Goal: Task Accomplishment & Management: Complete application form

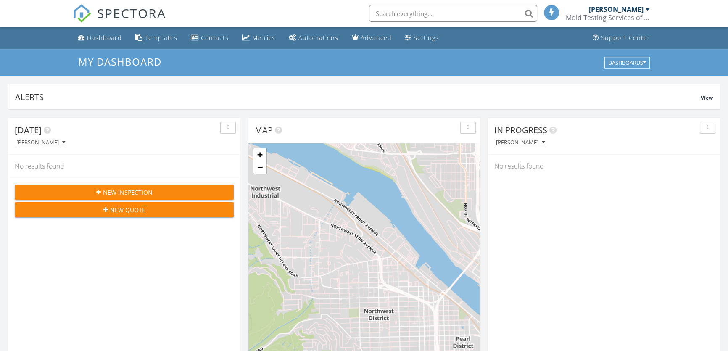
scroll to position [4, 4]
click at [175, 197] on button "New Inspection" at bounding box center [124, 192] width 219 height 15
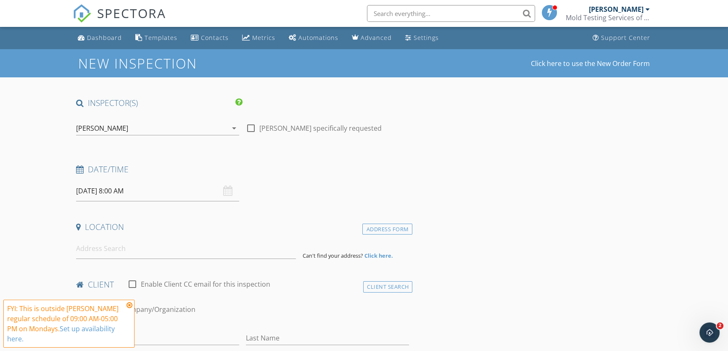
click at [129, 305] on icon at bounding box center [130, 305] width 6 height 7
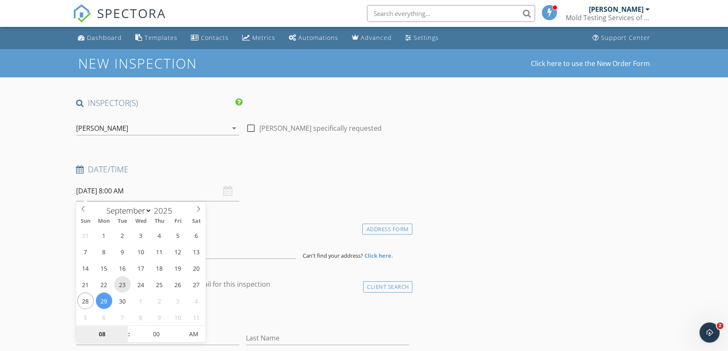
type input "09/23/2025 8:00 AM"
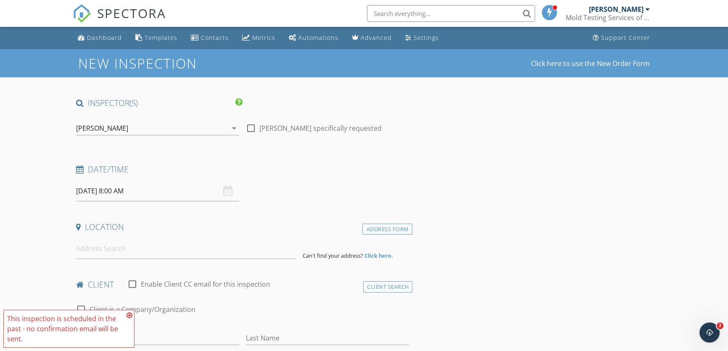
click at [130, 315] on icon at bounding box center [130, 315] width 6 height 7
click at [128, 193] on input "09/23/2025 8:00 AM" at bounding box center [157, 191] width 163 height 21
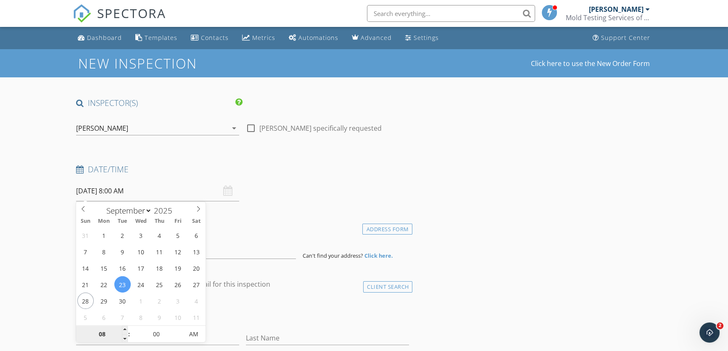
click at [96, 334] on input "08" at bounding box center [102, 334] width 52 height 17
type input "01"
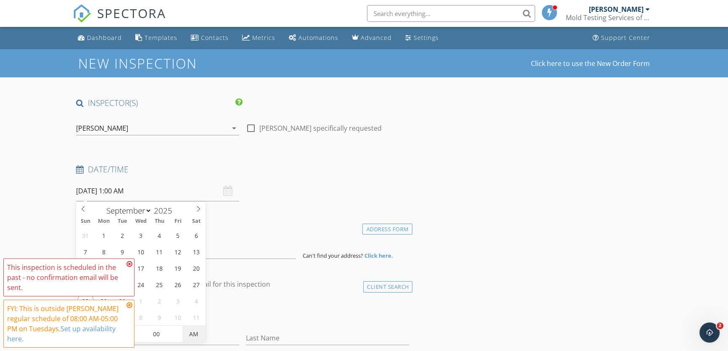
type input "[DATE] 1:00 PM"
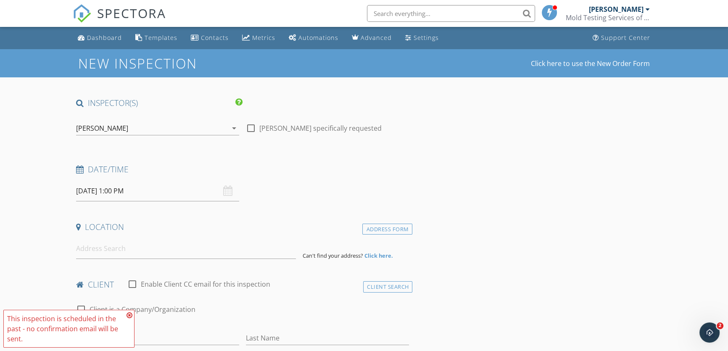
click at [124, 315] on div "This inspection is scheduled in the past - no confirmation email will be sent." at bounding box center [69, 329] width 124 height 30
click at [129, 316] on icon at bounding box center [130, 315] width 6 height 7
click at [125, 252] on input at bounding box center [186, 248] width 220 height 21
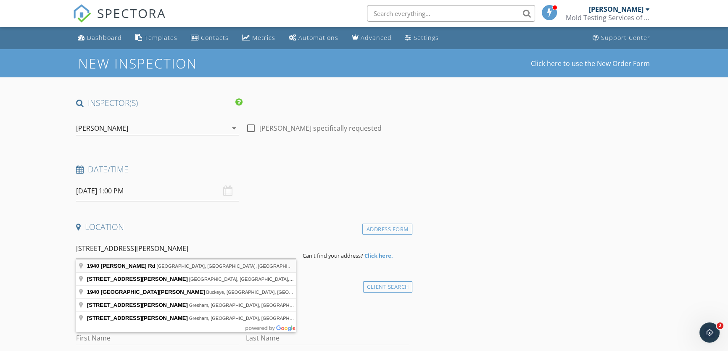
type input "1940 NW Miller Rd, Portland, OR, USA"
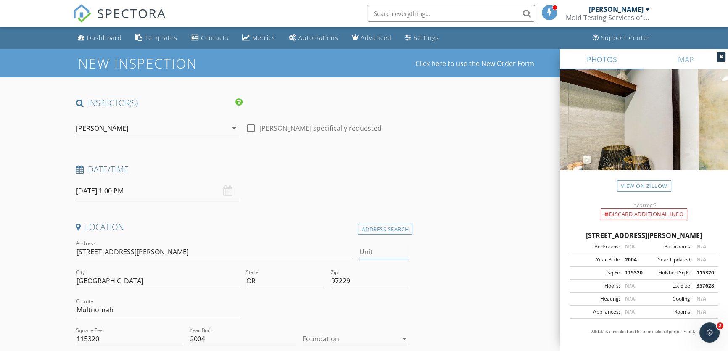
click at [375, 250] on input "Unit" at bounding box center [385, 252] width 50 height 14
type input "E-417"
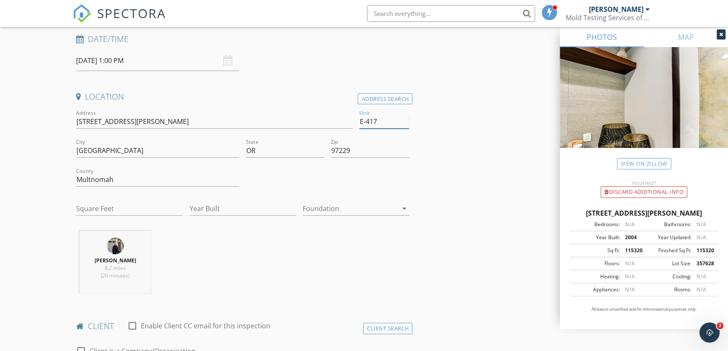
scroll to position [153, 0]
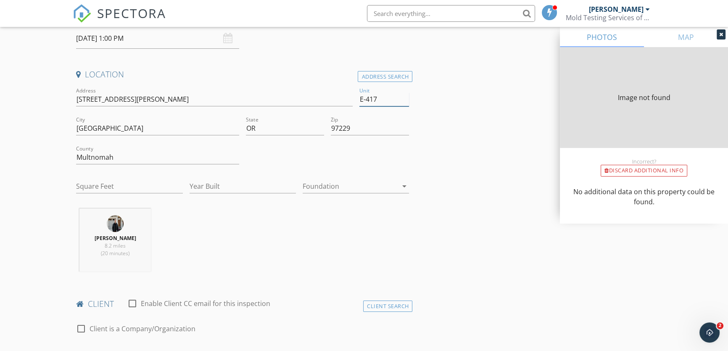
type input "115320"
type input "2004"
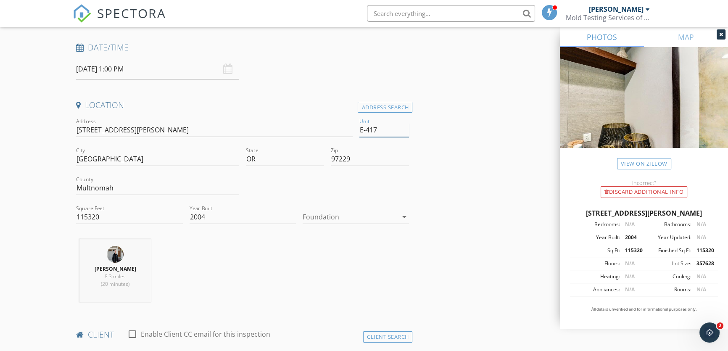
scroll to position [114, 0]
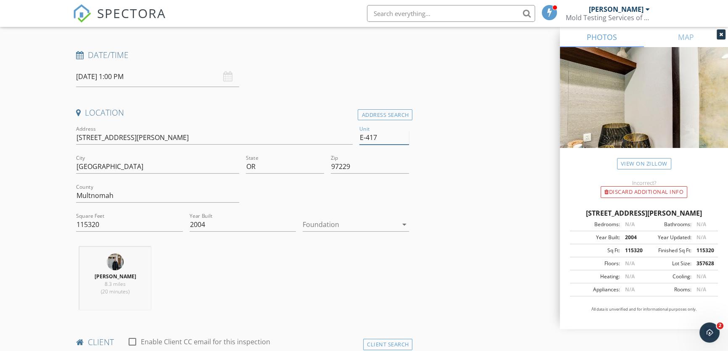
type input "E-417"
drag, startPoint x: 96, startPoint y: 224, endPoint x: 21, endPoint y: 223, distance: 75.3
click at [316, 275] on div "Garrett Dayfield 8.3 miles (20 minutes)" at bounding box center [243, 282] width 340 height 70
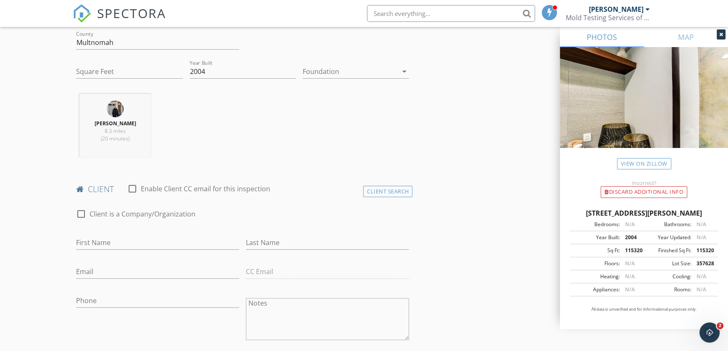
click at [76, 215] on div at bounding box center [81, 214] width 14 height 14
checkbox input "true"
click at [114, 243] on input "Enable Client CC email for this inspection" at bounding box center [242, 243] width 333 height 14
type input "Van Kent Law, LLC."
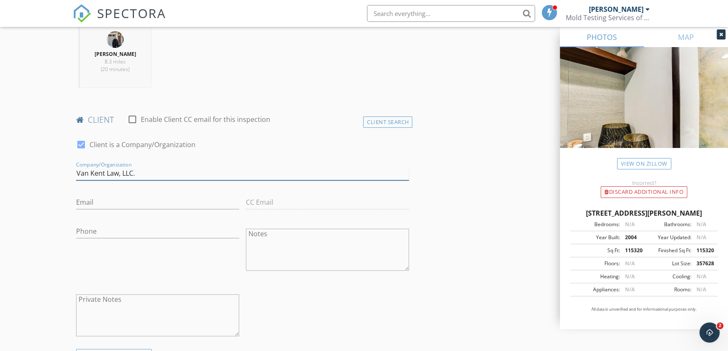
scroll to position [344, 0]
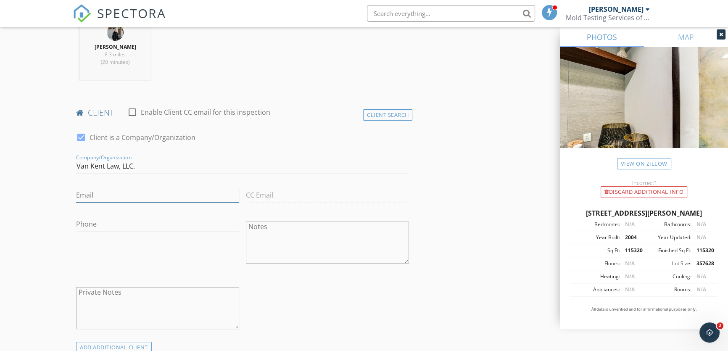
click at [141, 194] on input "Email" at bounding box center [157, 195] width 163 height 14
type input "[PERSON_NAME],com"
click at [152, 214] on div "Phone" at bounding box center [157, 225] width 163 height 27
click at [151, 222] on input "Phone" at bounding box center [157, 224] width 163 height 14
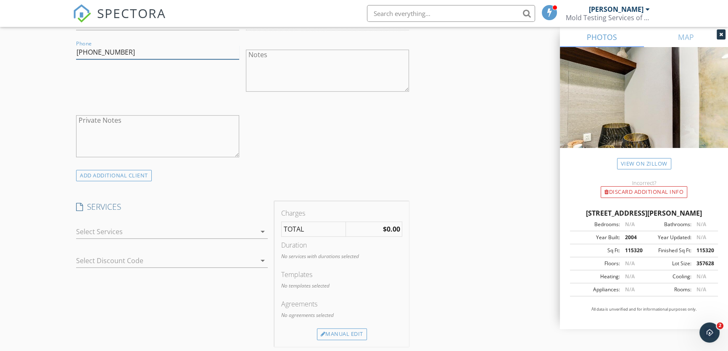
scroll to position [535, 0]
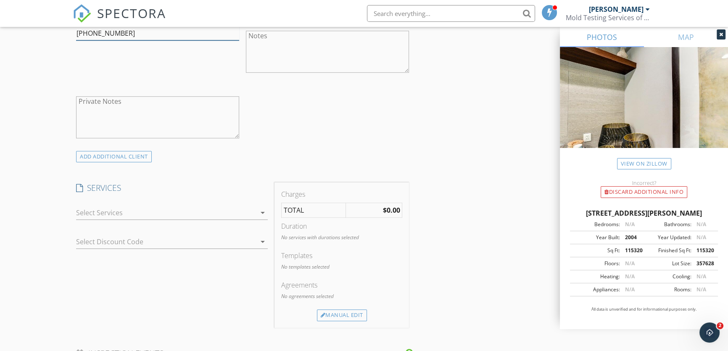
type input "503-308-0465"
click at [181, 214] on div at bounding box center [166, 212] width 180 height 13
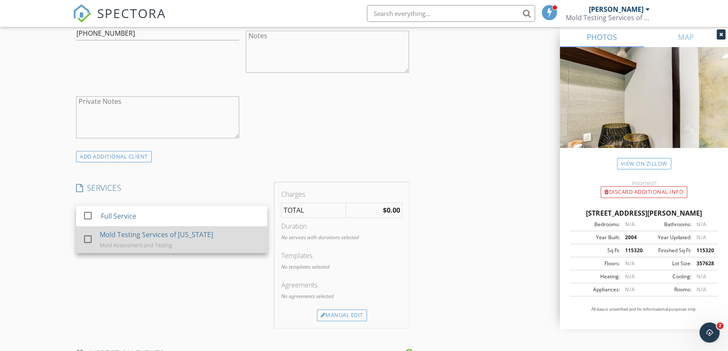
click at [172, 241] on div "Mold Testing Services of Oregon Mold Assessment and Testing" at bounding box center [180, 239] width 161 height 27
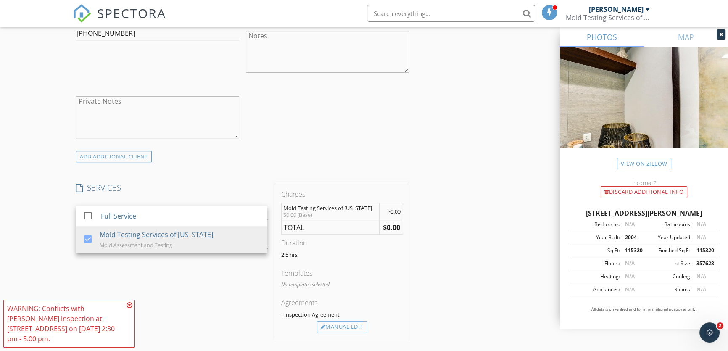
click at [352, 320] on div "Agreements - Inspection Agreement" at bounding box center [342, 310] width 122 height 24
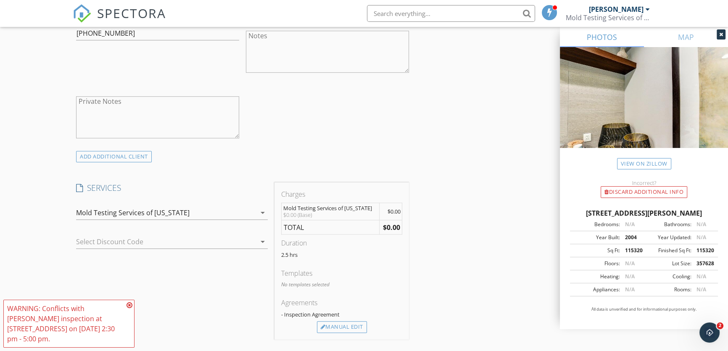
click at [130, 304] on icon at bounding box center [130, 305] width 6 height 7
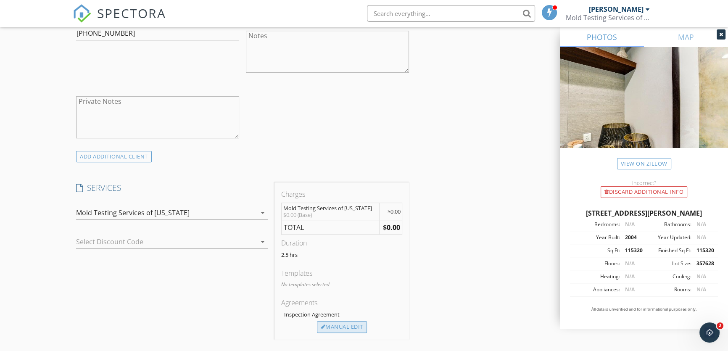
click at [344, 329] on div "Manual Edit" at bounding box center [342, 327] width 50 height 12
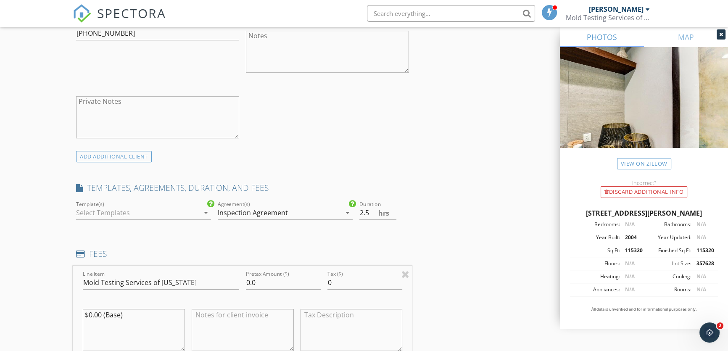
click at [254, 210] on div "Inspection Agreement" at bounding box center [253, 213] width 70 height 8
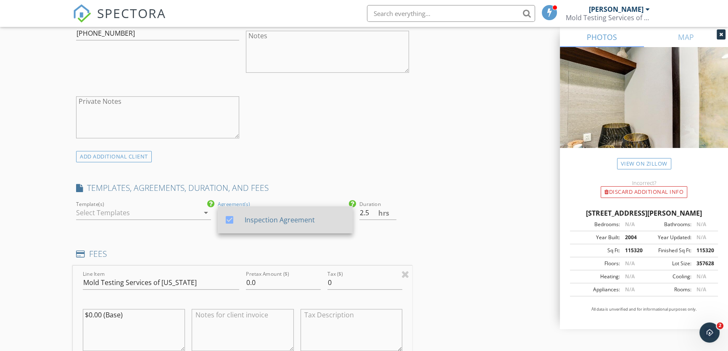
click at [255, 221] on div "Inspection Agreement" at bounding box center [295, 220] width 101 height 10
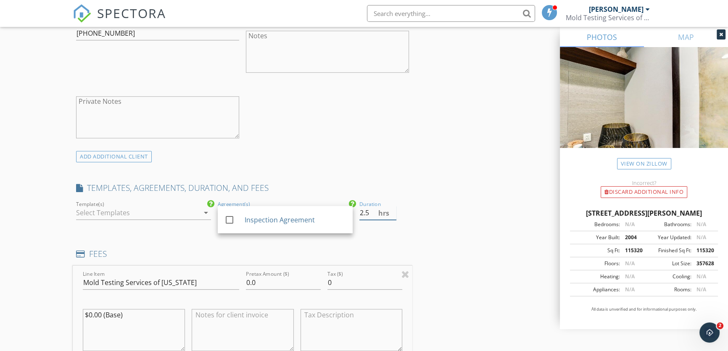
drag, startPoint x: 374, startPoint y: 211, endPoint x: 351, endPoint y: 213, distance: 23.2
click at [347, 212] on div "Template(s) arrow_drop_down check_box_outline_blank Inspection Agreement Agreem…" at bounding box center [243, 213] width 340 height 29
type input "1"
click at [415, 226] on div "INSPECTOR(S) check_box Garrett Dayfield PRIMARY Garrett Dayfield arrow_drop_dow…" at bounding box center [364, 298] width 583 height 1471
click at [144, 214] on div at bounding box center [137, 212] width 123 height 13
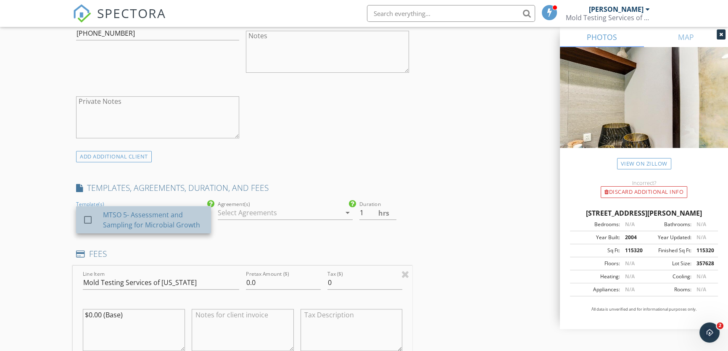
click at [130, 223] on div "MTSO 5- Assessment and Sampling for Microbial Growth" at bounding box center [153, 220] width 101 height 20
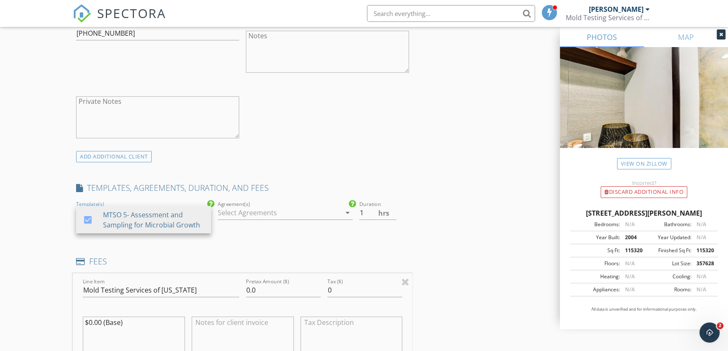
click at [436, 246] on div "INSPECTOR(S) check_box Garrett Dayfield PRIMARY Garrett Dayfield arrow_drop_dow…" at bounding box center [364, 302] width 583 height 1478
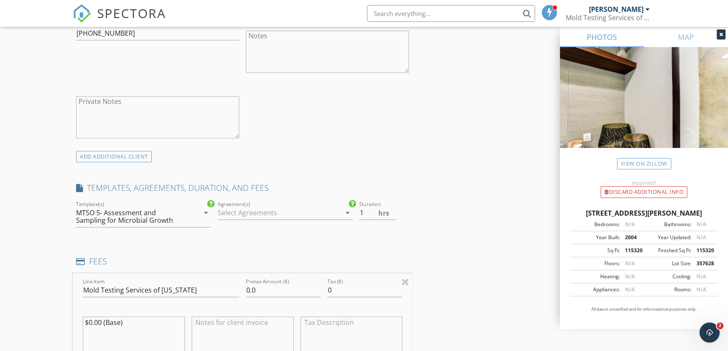
scroll to position [803, 0]
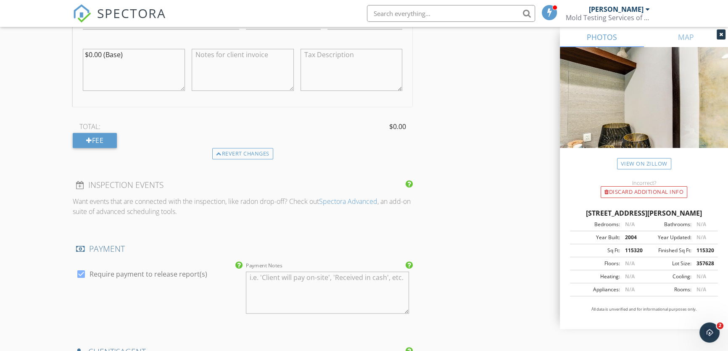
click at [722, 32] on icon at bounding box center [722, 34] width 4 height 5
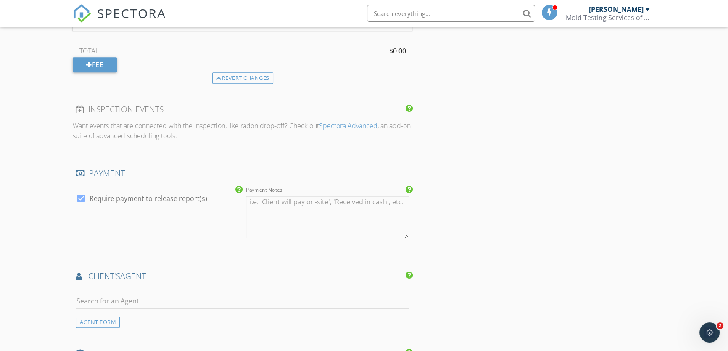
scroll to position [994, 0]
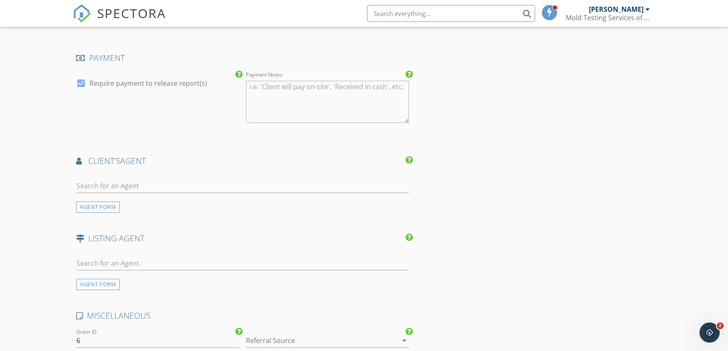
click at [83, 83] on div at bounding box center [81, 83] width 14 height 14
checkbox input "false"
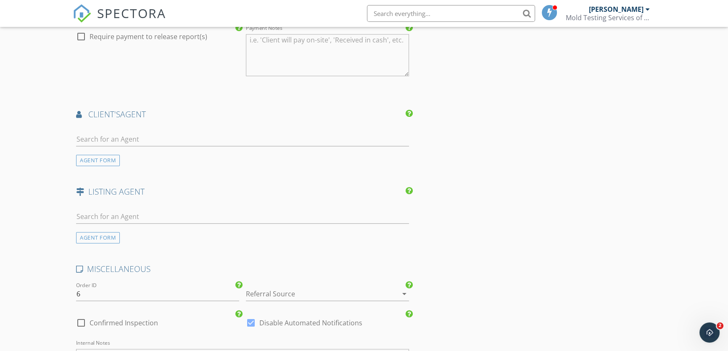
scroll to position [1147, 0]
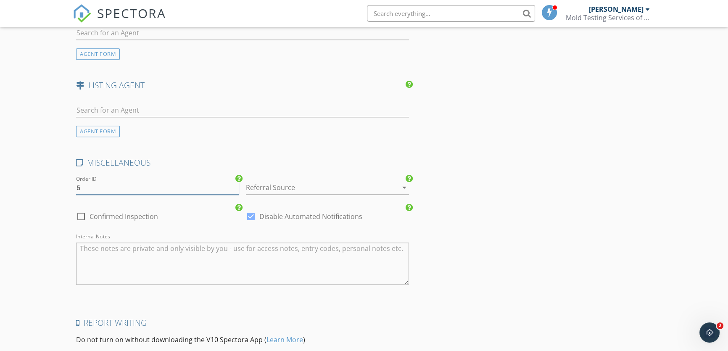
drag, startPoint x: 111, startPoint y: 190, endPoint x: 48, endPoint y: 190, distance: 63.1
type input "5-6886"
click at [273, 183] on div at bounding box center [316, 187] width 140 height 13
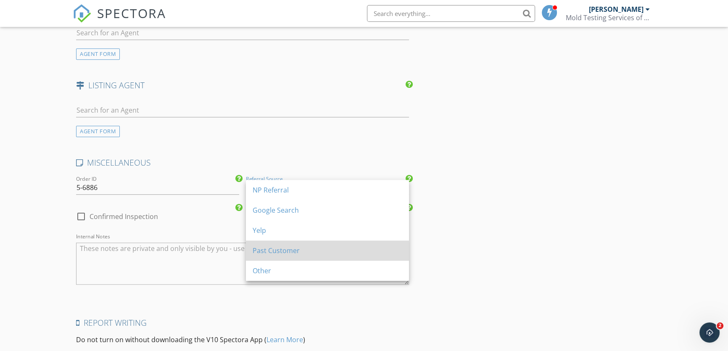
click at [295, 250] on div "Past Customer" at bounding box center [328, 251] width 150 height 10
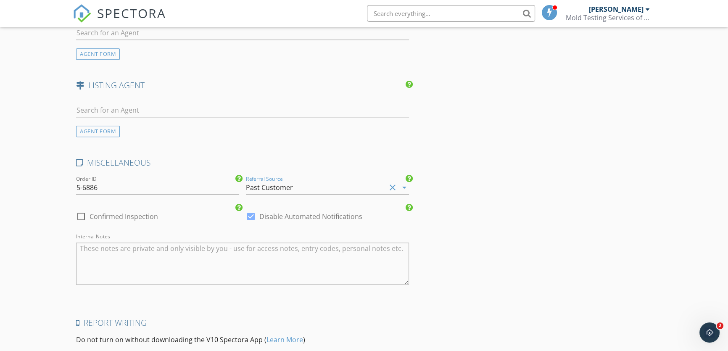
click at [91, 214] on label "Confirmed Inspection" at bounding box center [124, 216] width 69 height 8
checkbox input "true"
click at [250, 217] on div at bounding box center [251, 216] width 14 height 14
checkbox input "false"
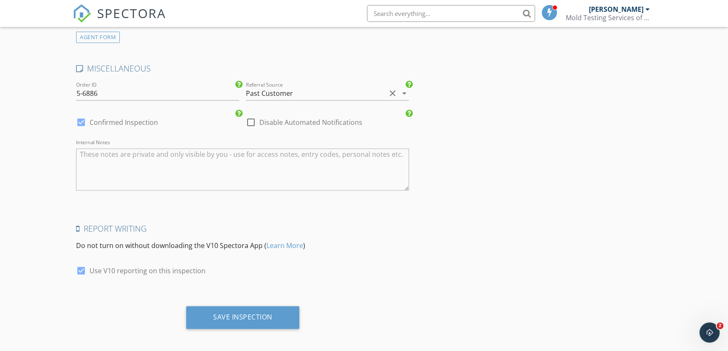
scroll to position [1243, 0]
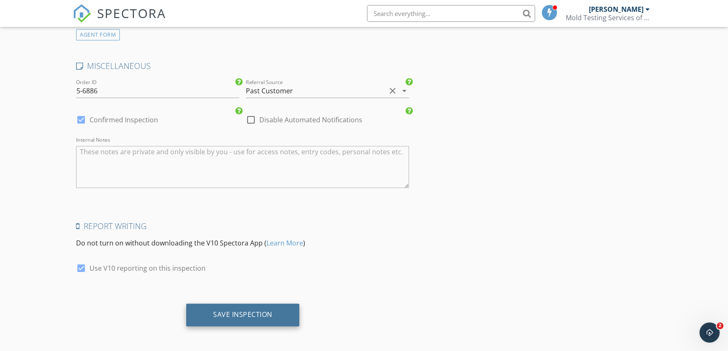
click at [219, 307] on div "Save Inspection" at bounding box center [242, 315] width 113 height 23
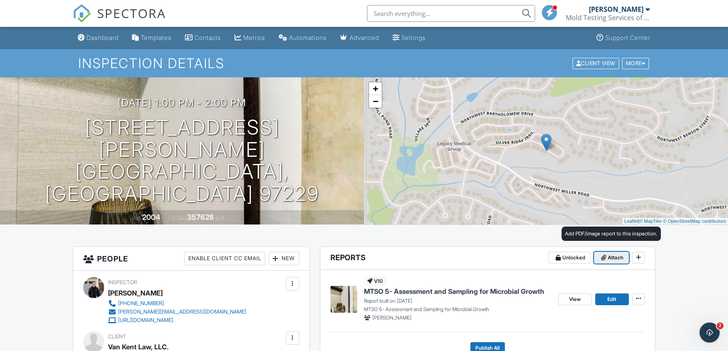
click at [614, 258] on span "Attach" at bounding box center [616, 258] width 16 height 8
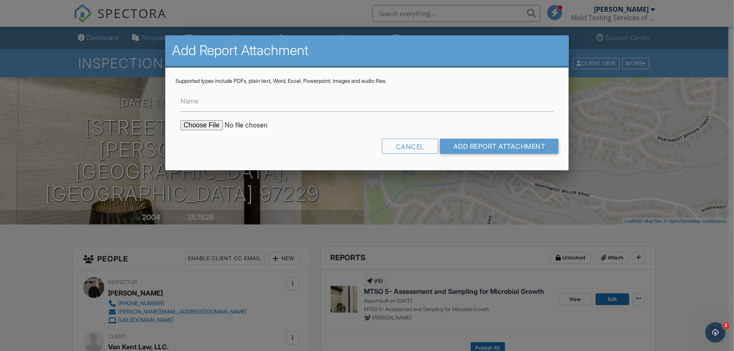
click at [211, 118] on form "Name Cancel Add Report Attachment" at bounding box center [367, 123] width 384 height 76
click at [210, 122] on input "file" at bounding box center [251, 125] width 143 height 10
click at [233, 100] on input "Name" at bounding box center [366, 101] width 373 height 21
click at [409, 146] on div "Cancel" at bounding box center [410, 146] width 56 height 15
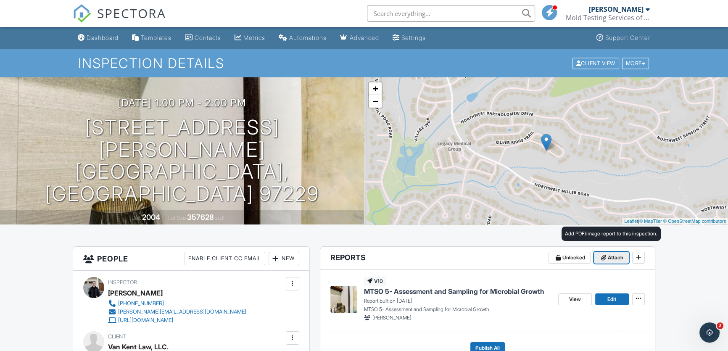
click at [613, 260] on span "Attach" at bounding box center [616, 258] width 16 height 8
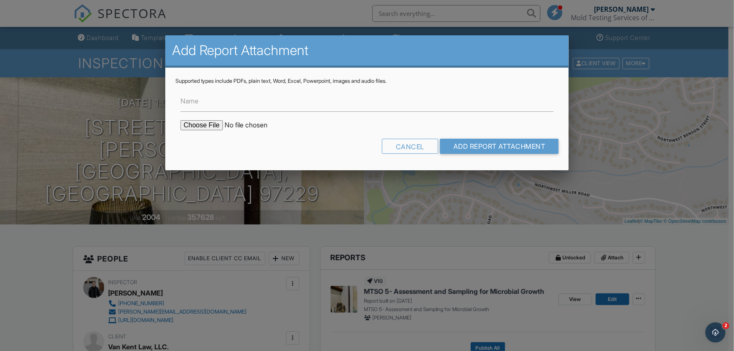
click at [208, 126] on input "file" at bounding box center [251, 125] width 143 height 10
type input "C:\fakepath\Project-4240711_5-6886.pdf"
click at [314, 101] on input "Name" at bounding box center [366, 101] width 373 height 21
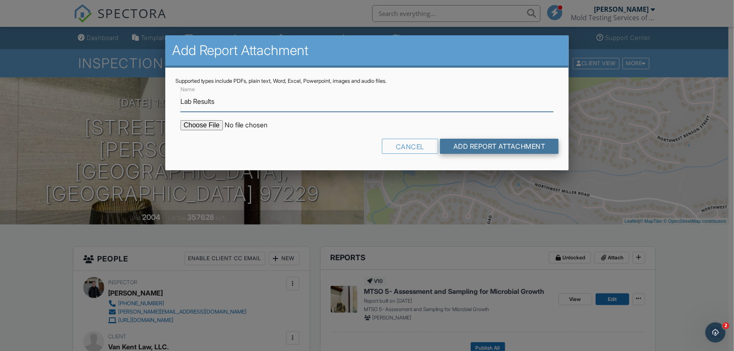
type input "Lab Results"
click at [481, 140] on input "Add Report Attachment" at bounding box center [499, 146] width 119 height 15
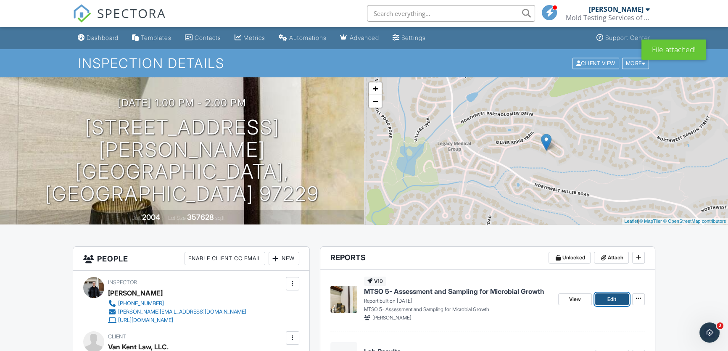
click at [617, 300] on link "Edit" at bounding box center [612, 300] width 34 height 12
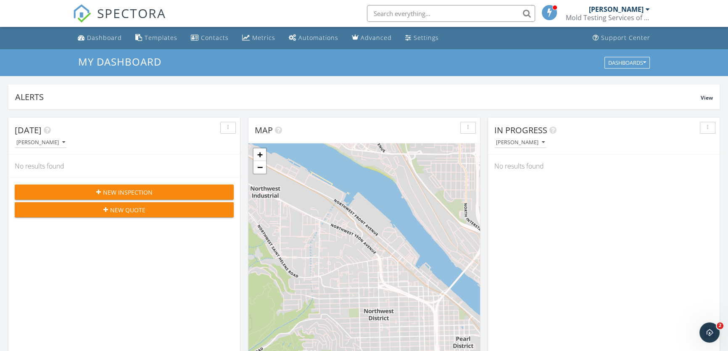
click at [175, 193] on div "New Inspection" at bounding box center [124, 192] width 206 height 9
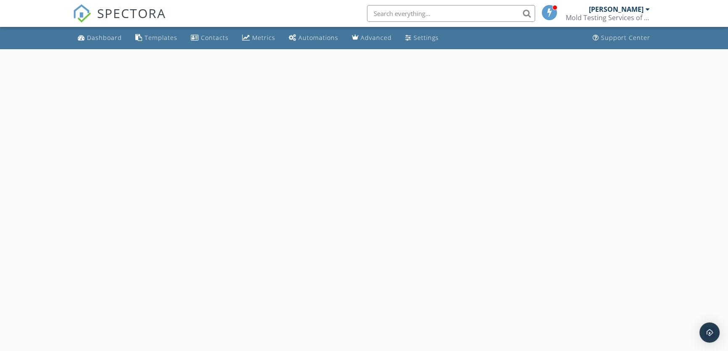
select select "8"
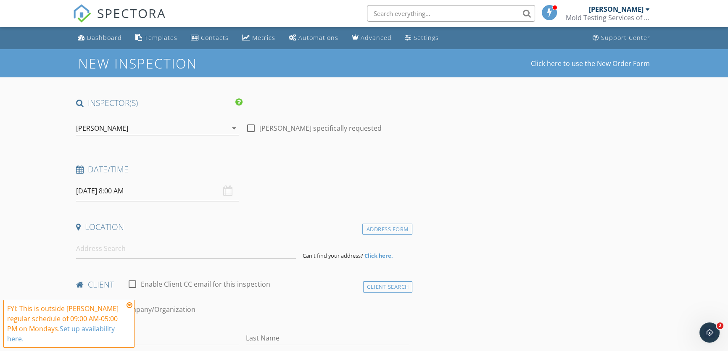
type input "[DATE] 8:00 AM"
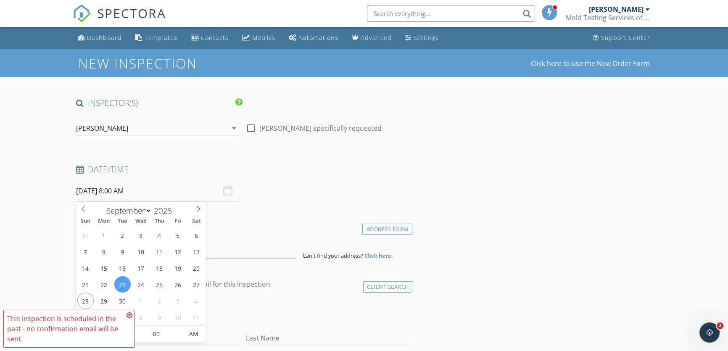
click at [254, 226] on h4 "Location" at bounding box center [242, 227] width 333 height 11
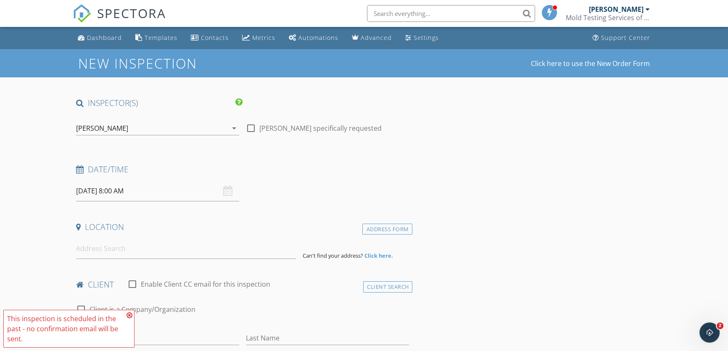
click at [122, 190] on input "09/23/2025 8:00 AM" at bounding box center [157, 191] width 163 height 21
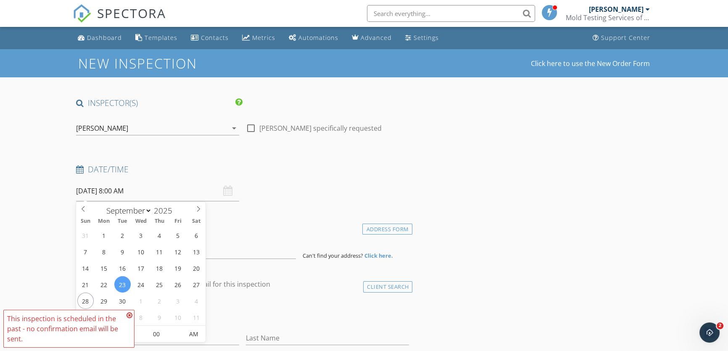
click at [130, 315] on icon at bounding box center [130, 315] width 6 height 7
drag, startPoint x: 116, startPoint y: 191, endPoint x: 121, endPoint y: 190, distance: 4.7
click at [117, 191] on input "09/23/2025 8:00 AM" at bounding box center [157, 191] width 163 height 21
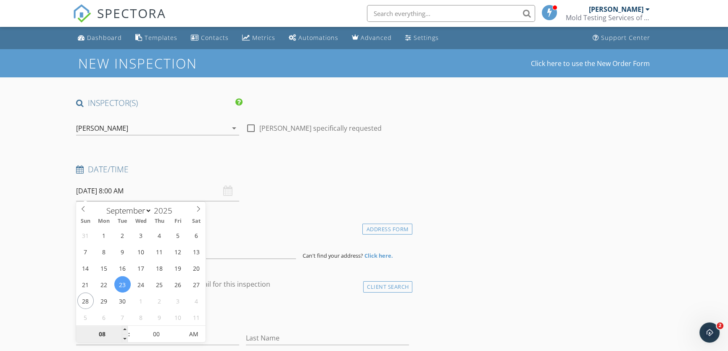
click at [110, 336] on input "08" at bounding box center [102, 334] width 52 height 17
type input "9"
type input "09/23/2025 9:00 AM"
click at [299, 320] on div "check_box_outline_blank Client is a Company/Organization" at bounding box center [242, 314] width 333 height 22
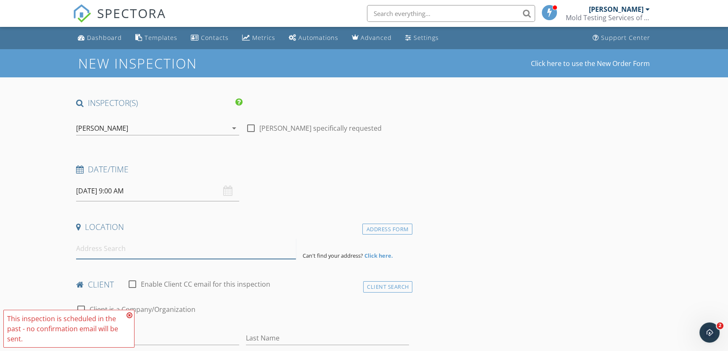
click at [118, 250] on input at bounding box center [186, 248] width 220 height 21
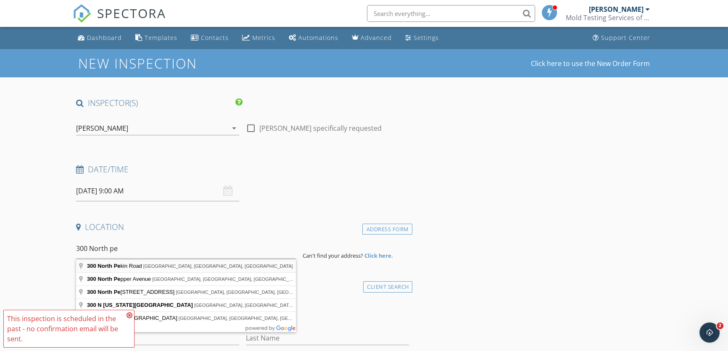
type input "300 North Pekin Road, Woodland, WA, USA"
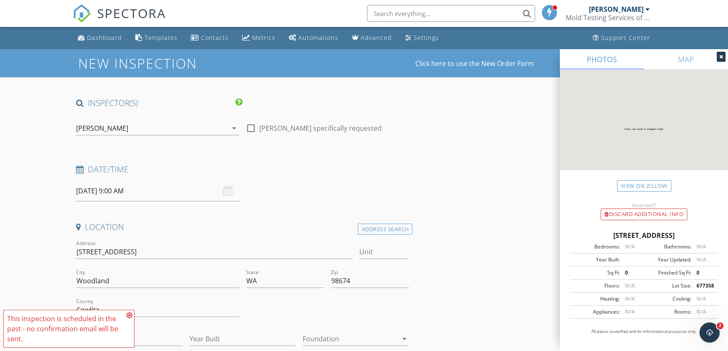
click at [130, 316] on icon at bounding box center [130, 315] width 6 height 7
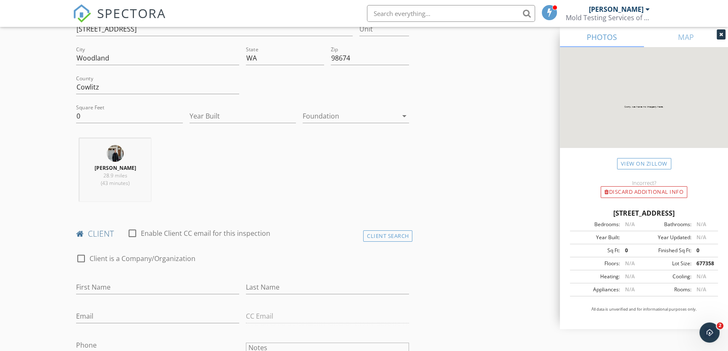
scroll to position [229, 0]
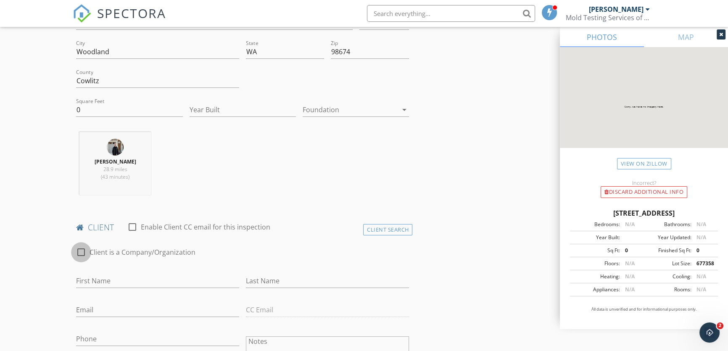
click at [79, 250] on div at bounding box center [81, 252] width 14 height 14
checkbox input "true"
click at [113, 283] on input "Enable Client CC email for this inspection" at bounding box center [242, 281] width 333 height 14
type input "Columbia River Carbonates"
click at [96, 315] on input "Email" at bounding box center [157, 310] width 163 height 14
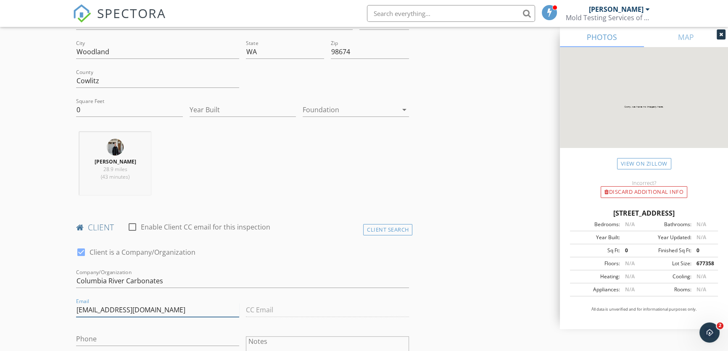
type input "jmaxwell@carbonates.com"
click at [100, 341] on input "Phone" at bounding box center [157, 339] width 163 height 14
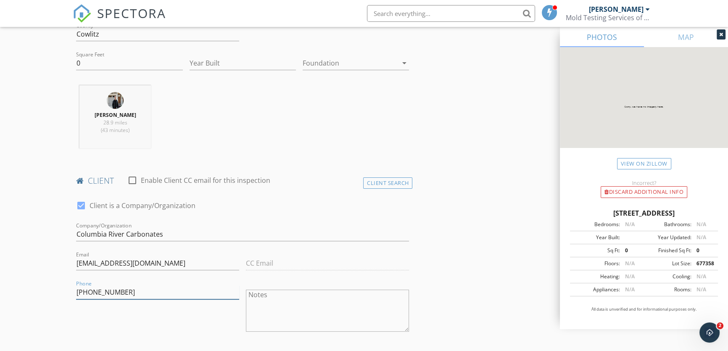
scroll to position [306, 0]
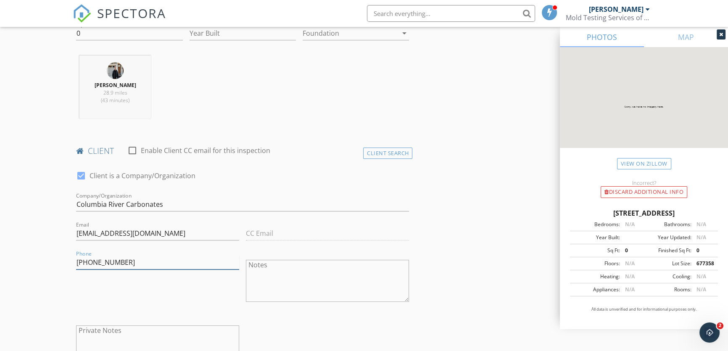
type input "360-609-2582"
click at [717, 32] on div at bounding box center [721, 34] width 9 height 10
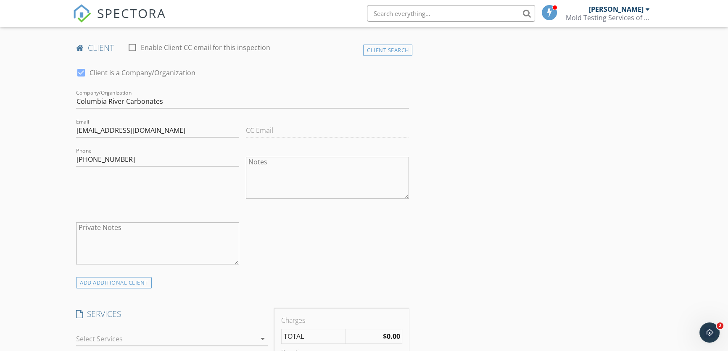
scroll to position [497, 0]
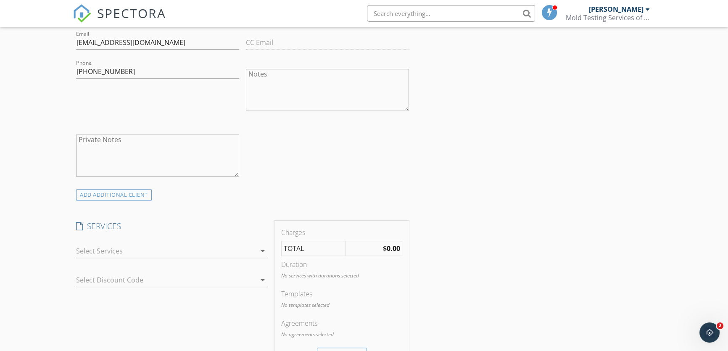
click at [188, 251] on div at bounding box center [166, 250] width 180 height 13
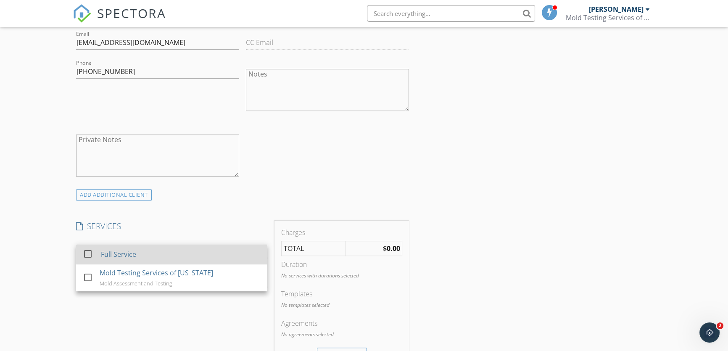
click at [180, 257] on div "Full Service" at bounding box center [181, 254] width 160 height 17
click at [175, 257] on div "Full Service" at bounding box center [181, 254] width 160 height 17
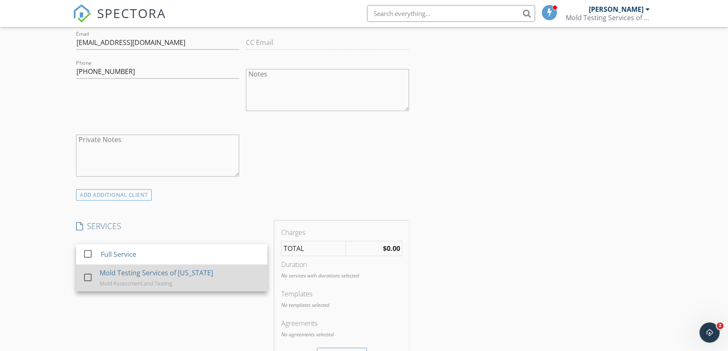
click at [169, 272] on div "Mold Testing Services of Oregon" at bounding box center [157, 273] width 114 height 10
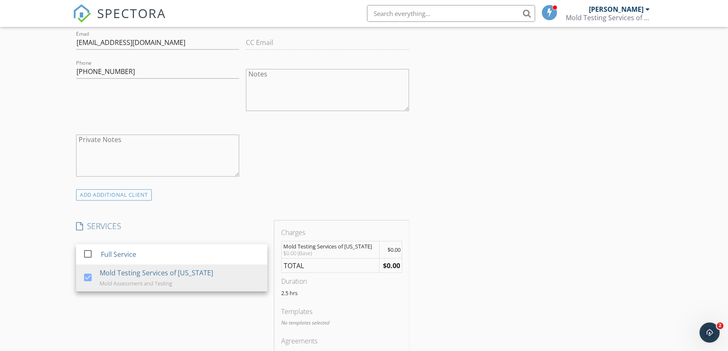
click at [505, 267] on div "INSPECTOR(S) check_box Garrett Dayfield PRIMARY Garrett Dayfield arrow_drop_dow…" at bounding box center [364, 296] width 583 height 1391
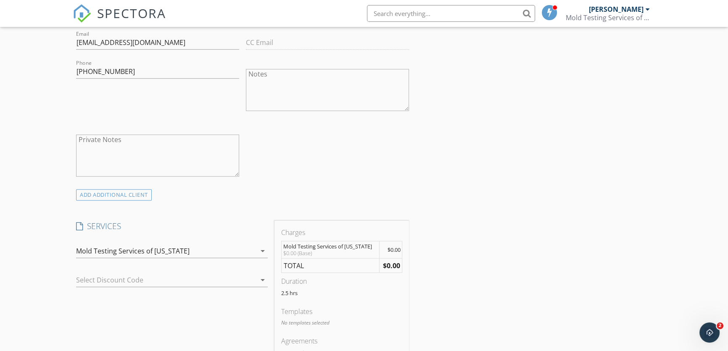
click at [178, 281] on div at bounding box center [160, 279] width 168 height 13
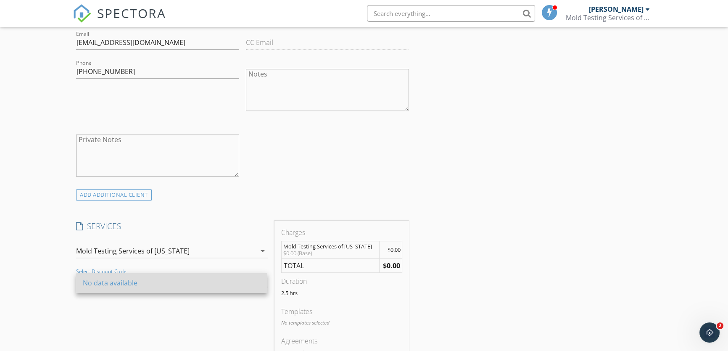
click at [177, 280] on div "No data available" at bounding box center [172, 283] width 178 height 10
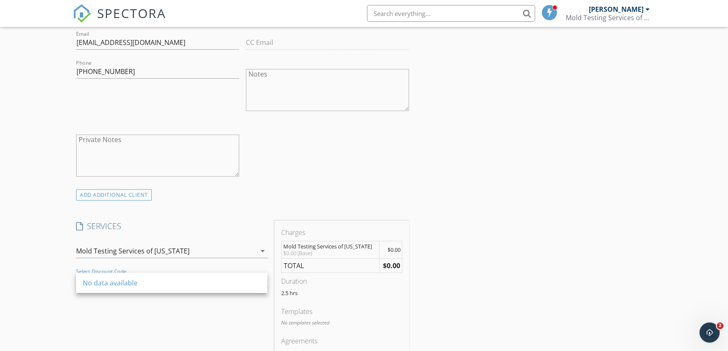
click at [505, 262] on div "INSPECTOR(S) check_box Garrett Dayfield PRIMARY Garrett Dayfield arrow_drop_dow…" at bounding box center [364, 296] width 583 height 1391
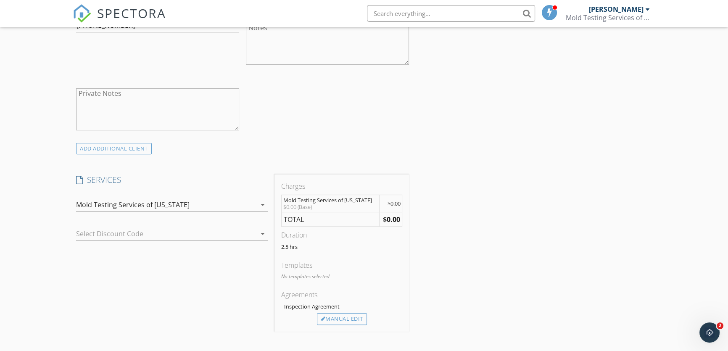
scroll to position [611, 0]
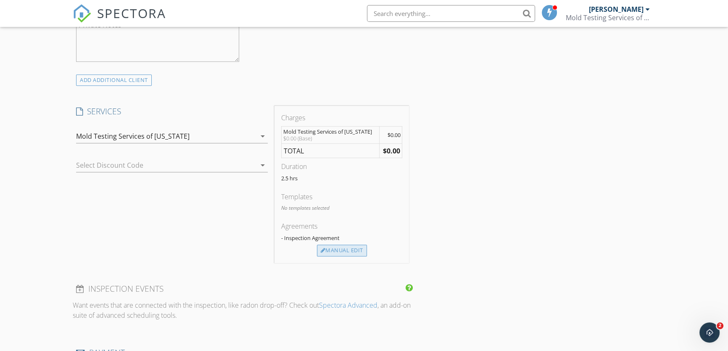
click at [349, 254] on div "Manual Edit" at bounding box center [342, 251] width 50 height 12
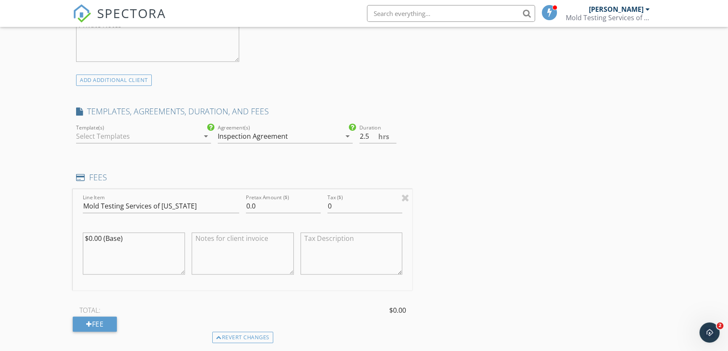
click at [290, 140] on div "Inspection Agreement" at bounding box center [279, 136] width 123 height 13
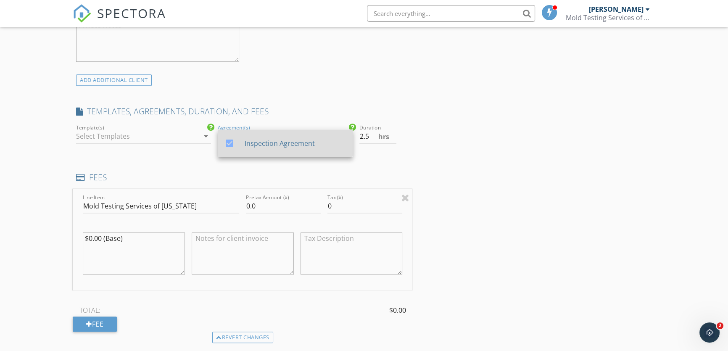
click at [288, 145] on div "Inspection Agreement" at bounding box center [295, 143] width 101 height 10
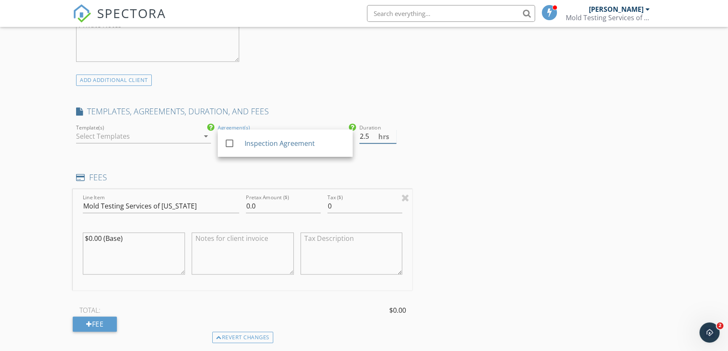
click at [369, 135] on input "2.5" at bounding box center [378, 137] width 37 height 14
click at [179, 139] on div at bounding box center [137, 136] width 123 height 13
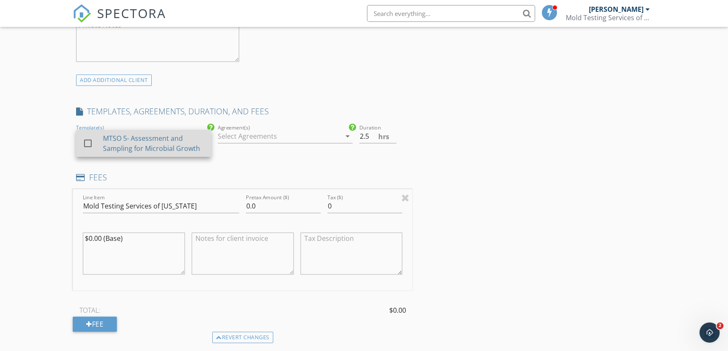
click at [143, 149] on div "MTSO 5- Assessment and Sampling for Microbial Growth" at bounding box center [153, 143] width 101 height 20
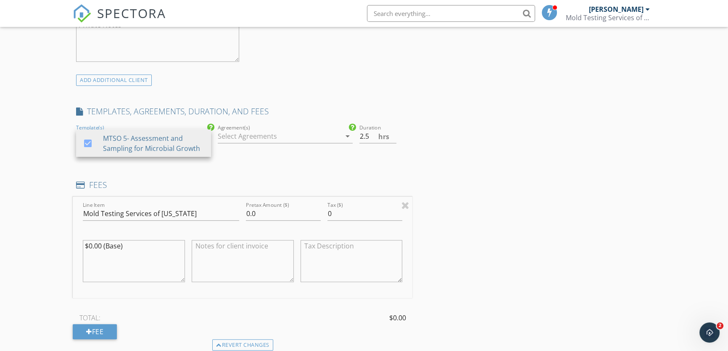
click at [499, 172] on div "INSPECTOR(S) check_box Garrett Dayfield PRIMARY Garrett Dayfield arrow_drop_dow…" at bounding box center [364, 225] width 583 height 1478
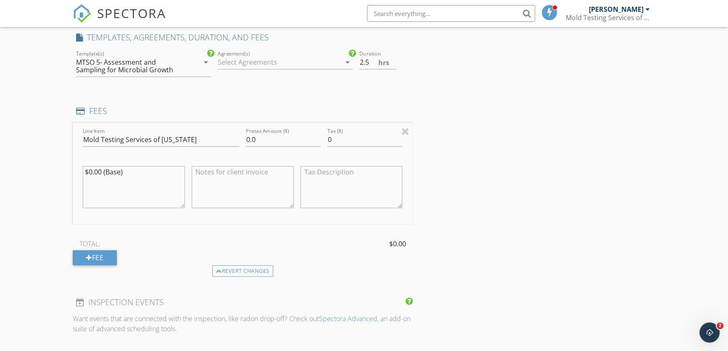
scroll to position [803, 0]
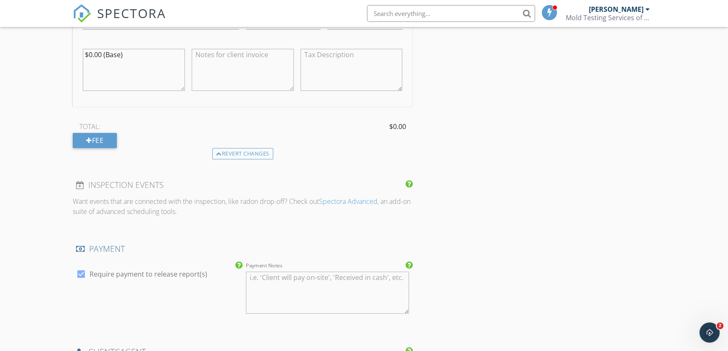
click at [90, 273] on label "Require payment to release report(s)" at bounding box center [149, 274] width 118 height 8
checkbox input "false"
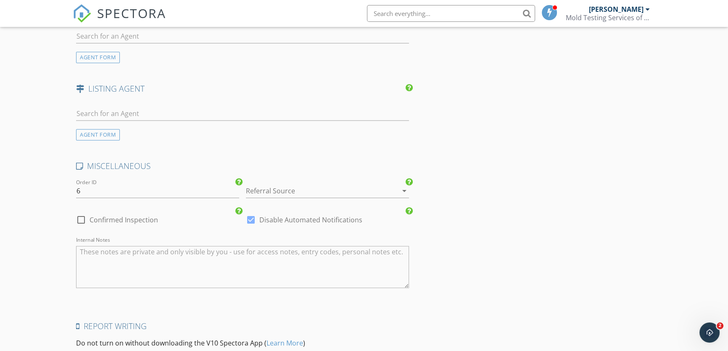
scroll to position [1147, 0]
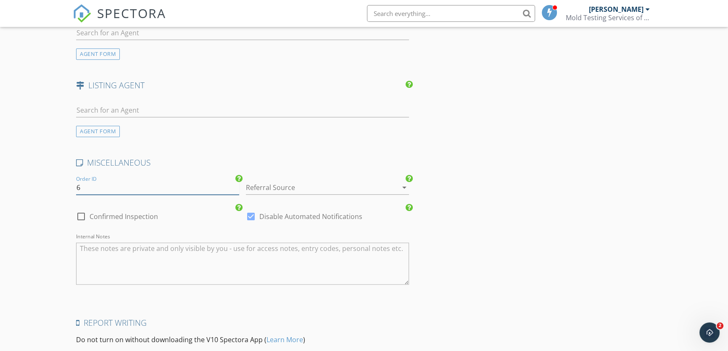
drag, startPoint x: 101, startPoint y: 182, endPoint x: 73, endPoint y: 185, distance: 28.3
type input "5-6885"
click at [298, 186] on div at bounding box center [316, 187] width 140 height 13
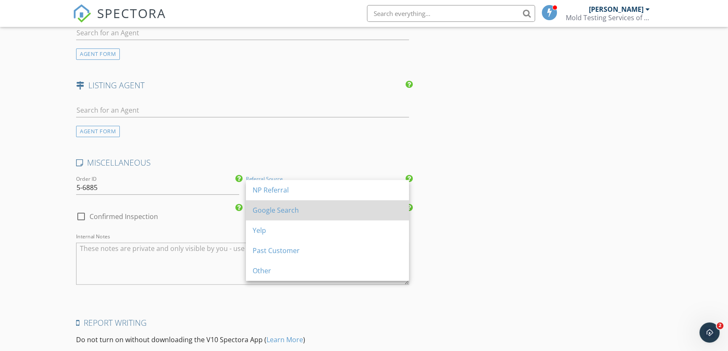
click at [290, 211] on div "Google Search" at bounding box center [328, 210] width 150 height 10
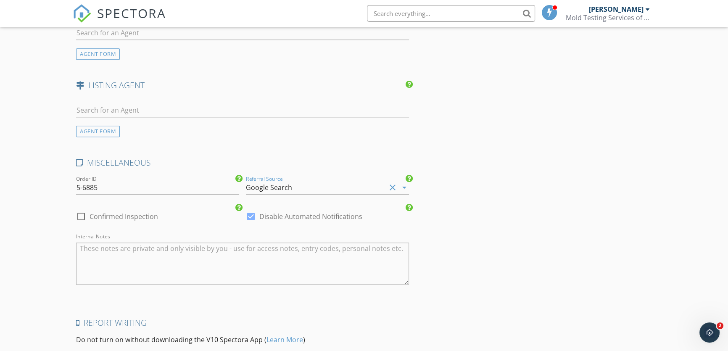
click at [94, 214] on label "Confirmed Inspection" at bounding box center [124, 216] width 69 height 8
checkbox input "true"
click at [245, 213] on div at bounding box center [251, 216] width 14 height 14
checkbox input "false"
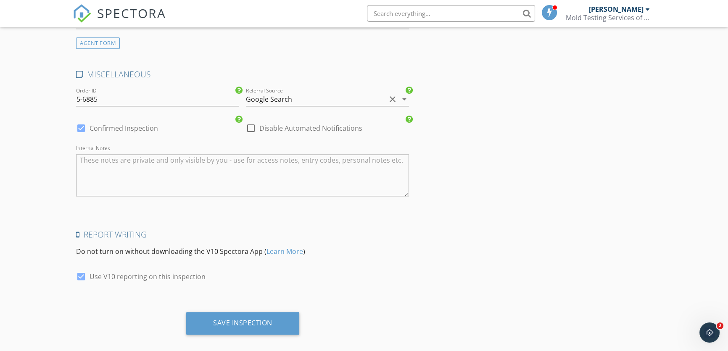
scroll to position [1243, 0]
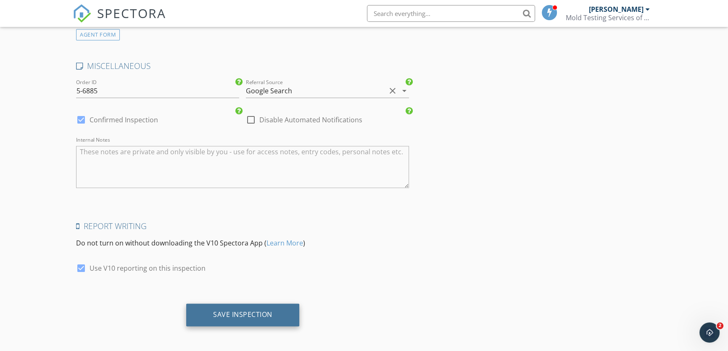
click at [235, 312] on div "Save Inspection" at bounding box center [242, 314] width 59 height 8
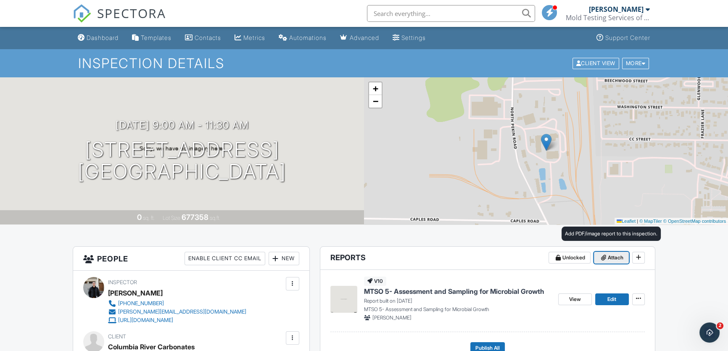
click at [611, 259] on span "Attach" at bounding box center [616, 258] width 16 height 8
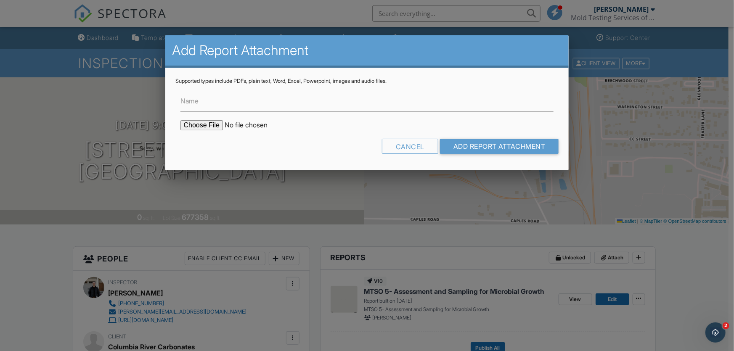
click at [209, 123] on input "file" at bounding box center [251, 125] width 143 height 10
click at [221, 126] on input "file" at bounding box center [251, 125] width 143 height 10
type input "C:\fakepath\Project-4240710_5-6885.pdf"
click at [224, 104] on input "Name" at bounding box center [366, 101] width 373 height 21
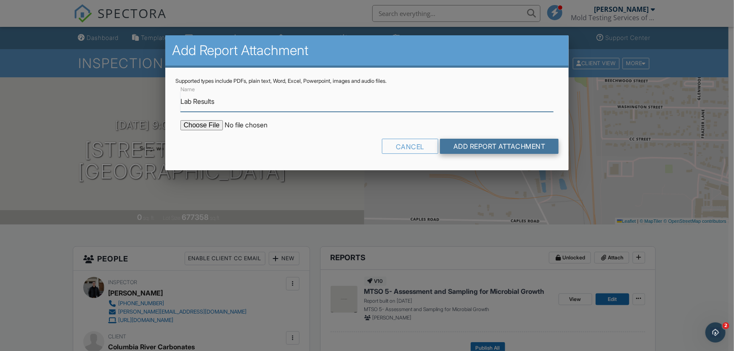
type input "Lab Results"
click at [505, 148] on input "Add Report Attachment" at bounding box center [499, 146] width 119 height 15
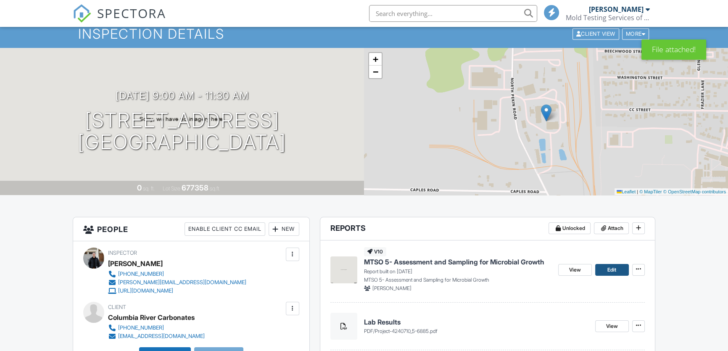
scroll to position [38, 0]
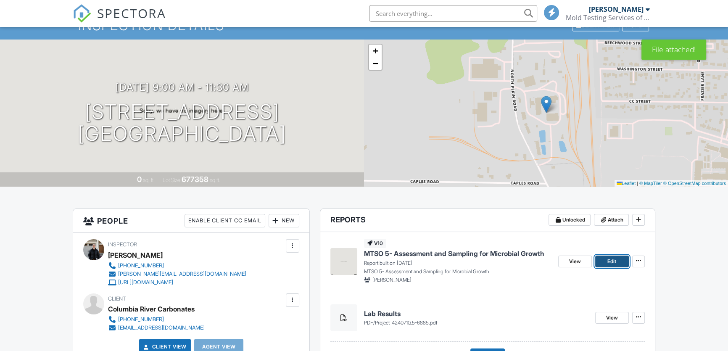
click at [611, 260] on span "Edit" at bounding box center [612, 261] width 9 height 8
